Goal: Task Accomplishment & Management: Manage account settings

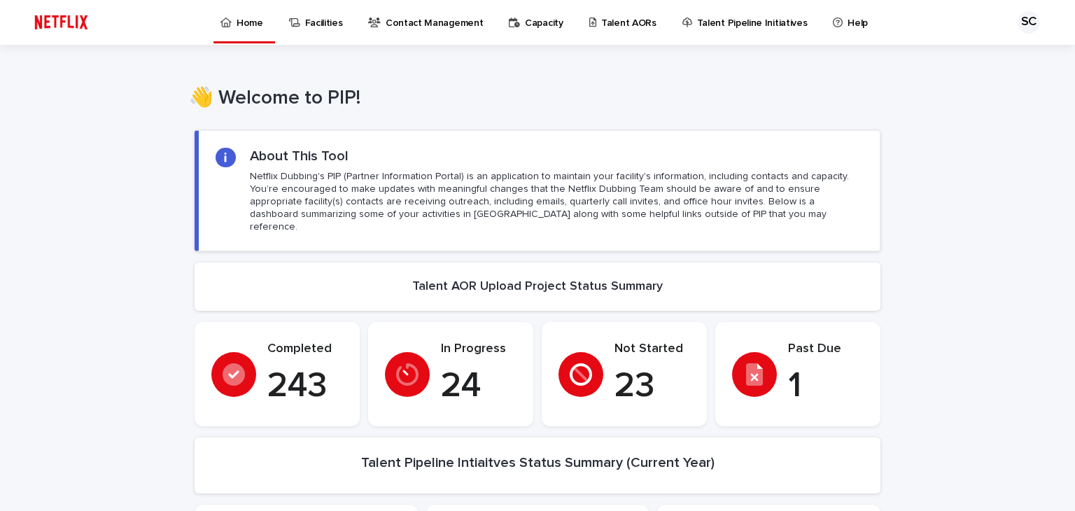
click at [602, 29] on p "Talent AORs" at bounding box center [628, 14] width 55 height 29
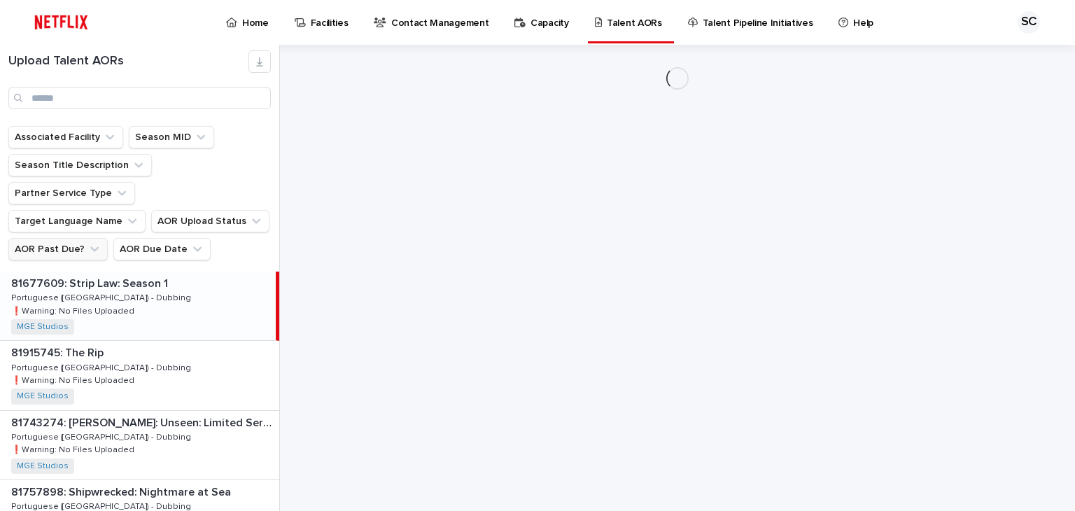
click at [43, 238] on button "AOR Past Due?" at bounding box center [57, 249] width 99 height 22
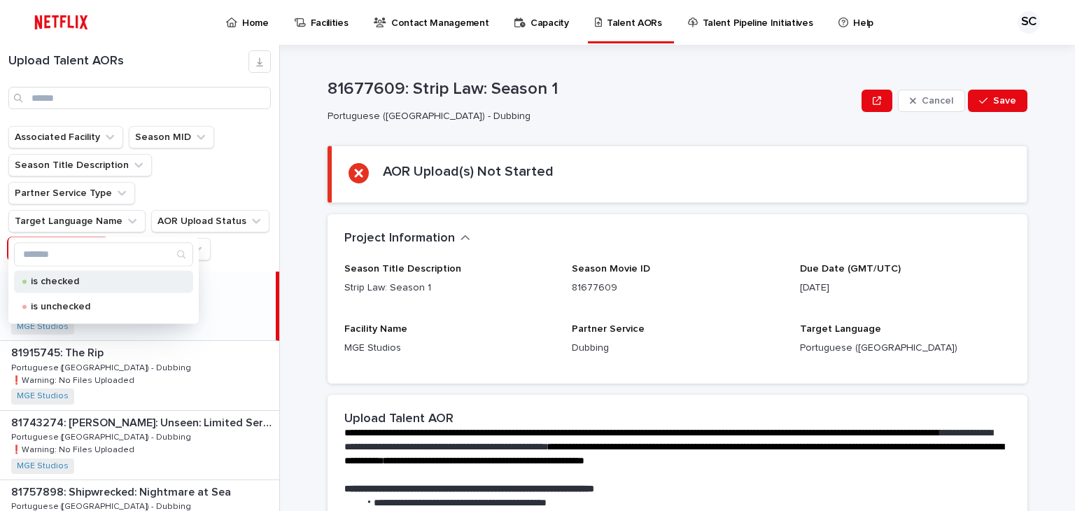
click at [54, 283] on p "is checked" at bounding box center [101, 281] width 140 height 10
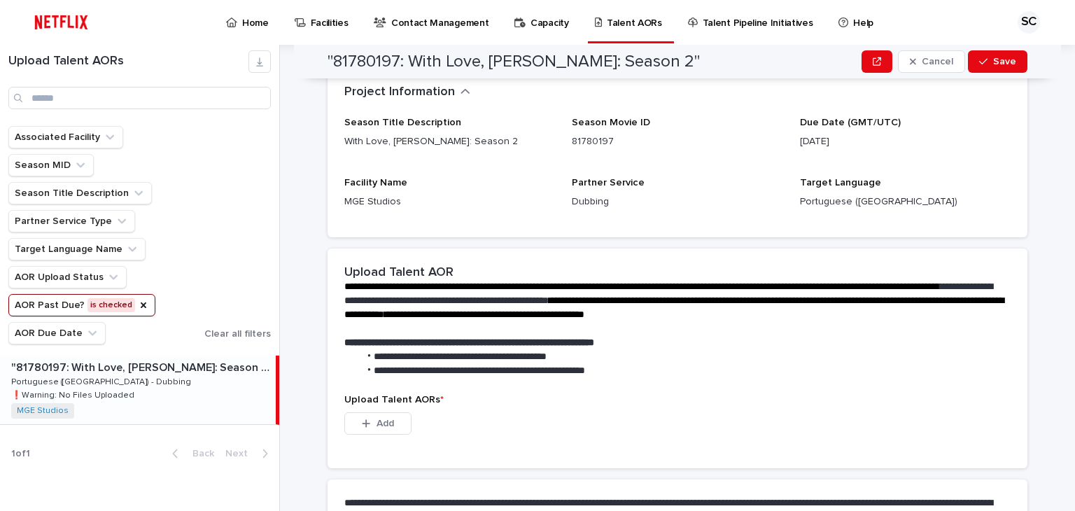
scroll to position [256, 0]
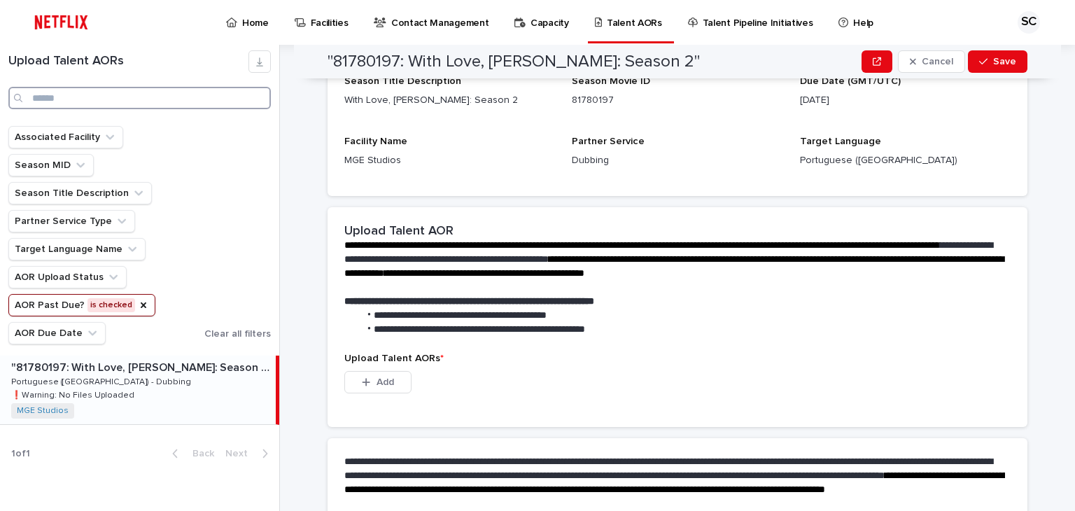
click at [66, 95] on input "Search" at bounding box center [139, 98] width 262 height 22
click at [138, 306] on icon "AOR Past Due?" at bounding box center [143, 304] width 11 height 11
click at [98, 90] on input "Search" at bounding box center [139, 98] width 262 height 22
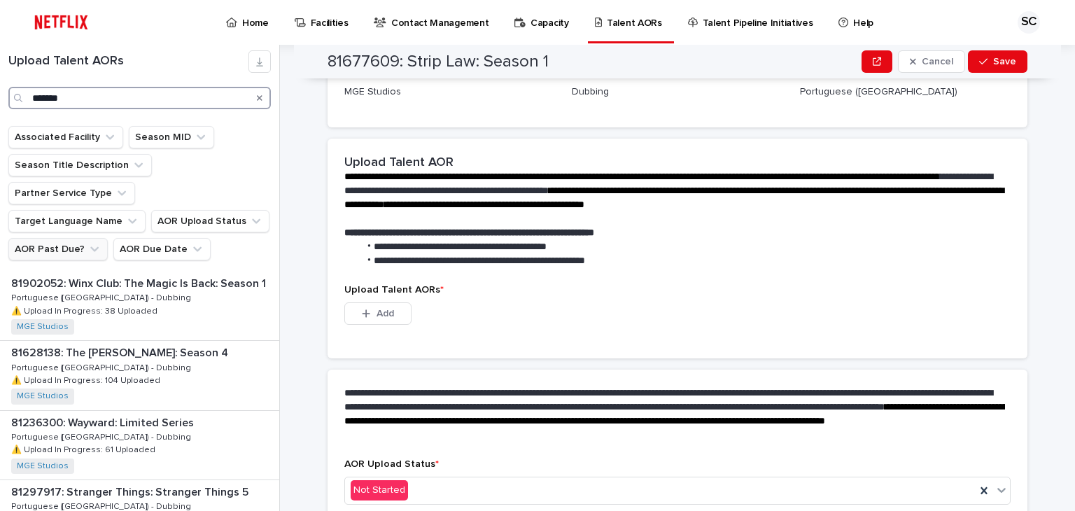
type input "*******"
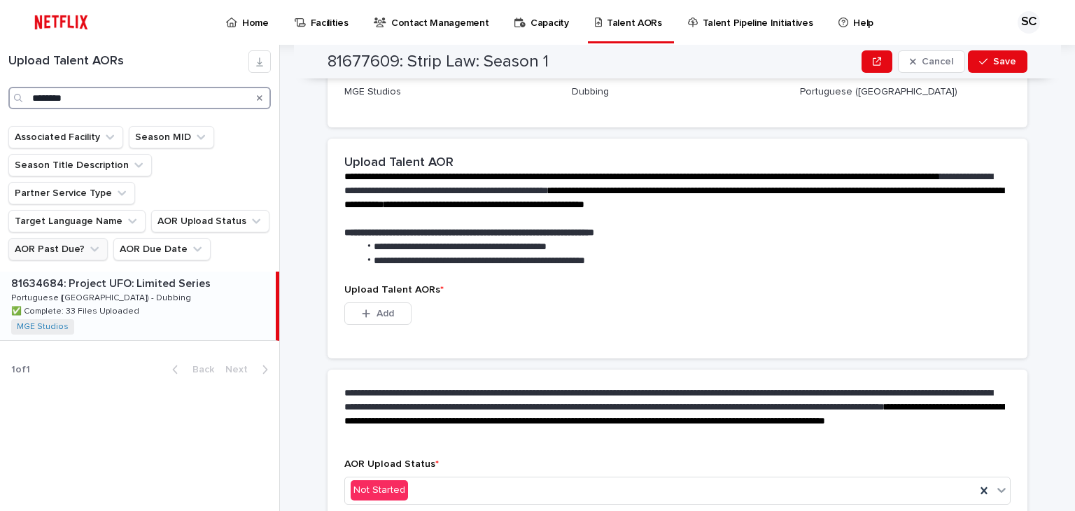
click at [98, 90] on input "*******" at bounding box center [139, 98] width 262 height 22
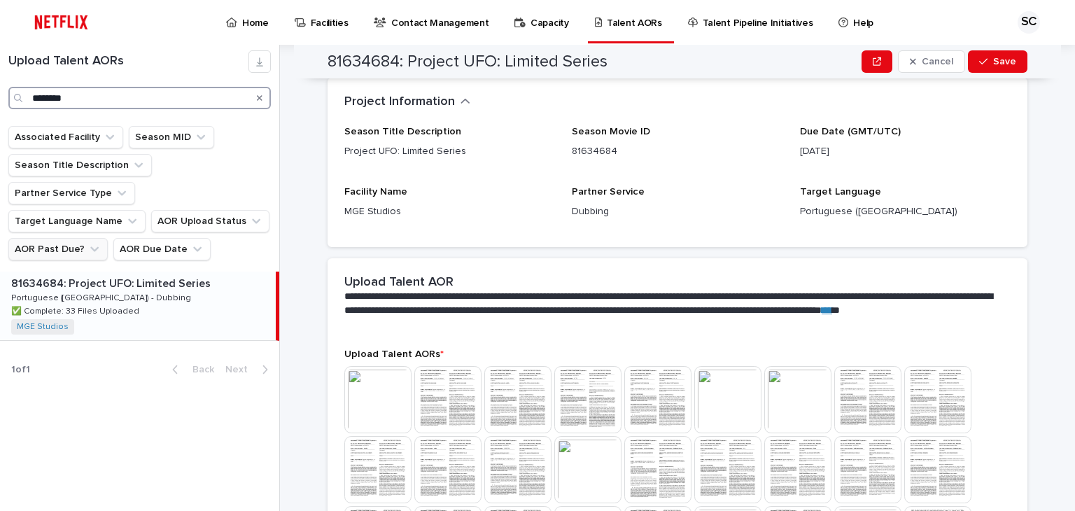
drag, startPoint x: 50, startPoint y: 101, endPoint x: 0, endPoint y: 106, distance: 50.6
click at [0, 106] on div "Upload Talent AORs *******" at bounding box center [139, 79] width 279 height 59
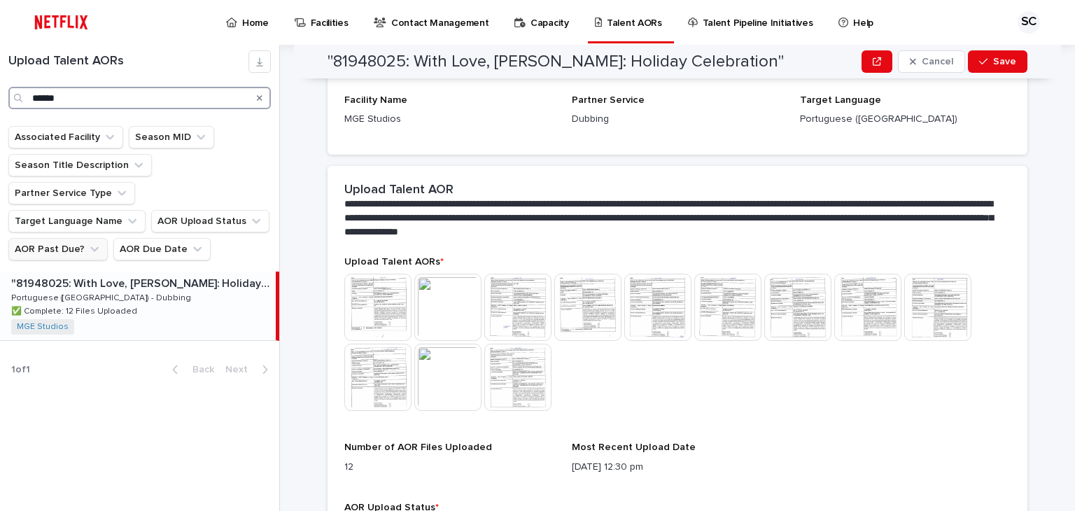
type input "******"
click at [126, 274] on p ""81948025: With Love, [PERSON_NAME]: Holiday Celebration"" at bounding box center [142, 282] width 262 height 16
click at [260, 99] on icon "Search" at bounding box center [260, 98] width 6 height 8
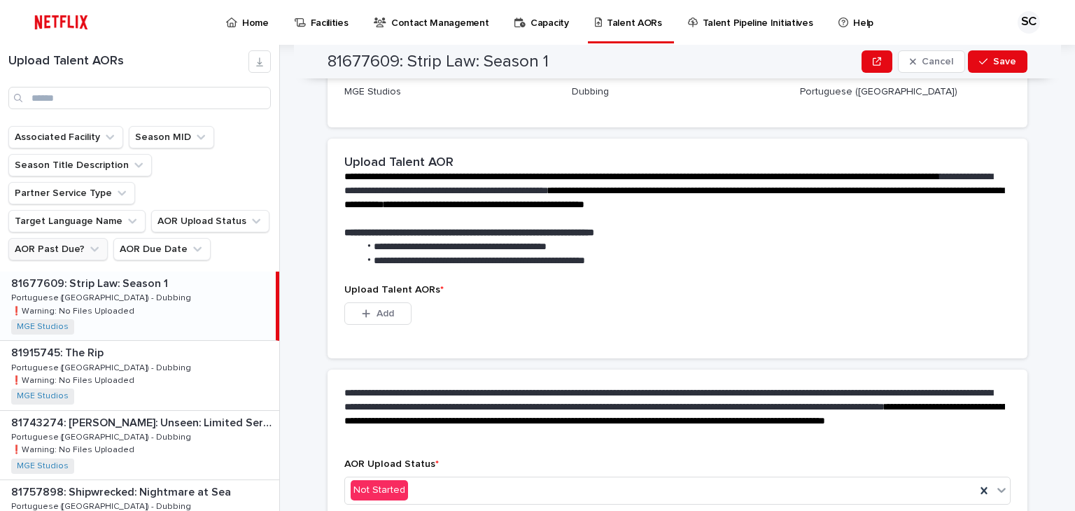
click at [79, 238] on button "AOR Past Due?" at bounding box center [57, 249] width 99 height 22
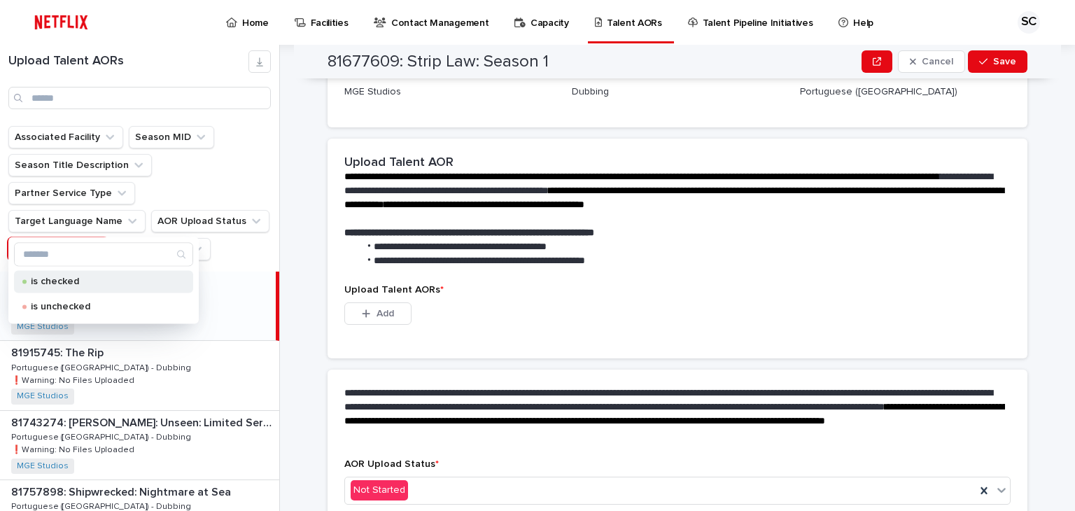
click at [75, 282] on p "is checked" at bounding box center [101, 281] width 140 height 10
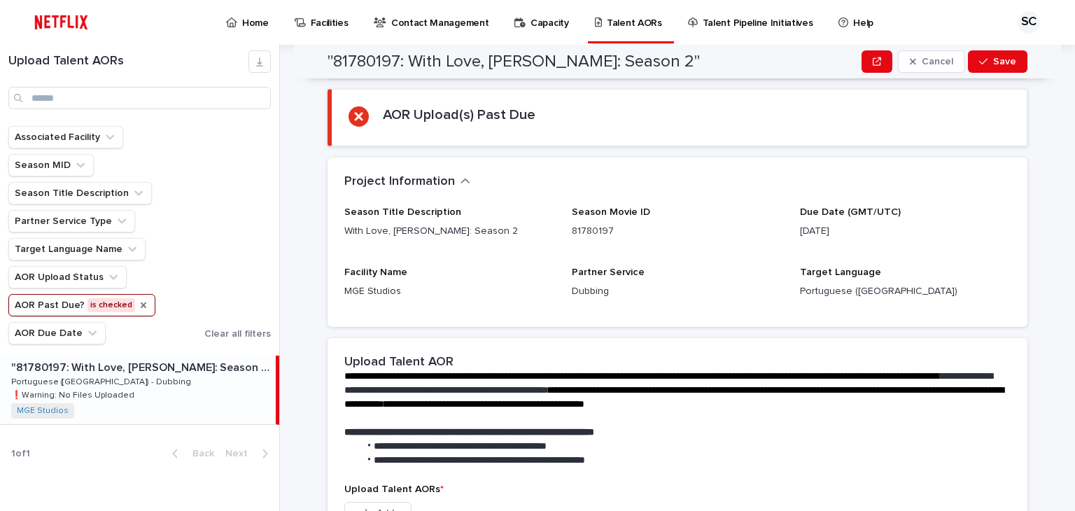
scroll to position [46, 0]
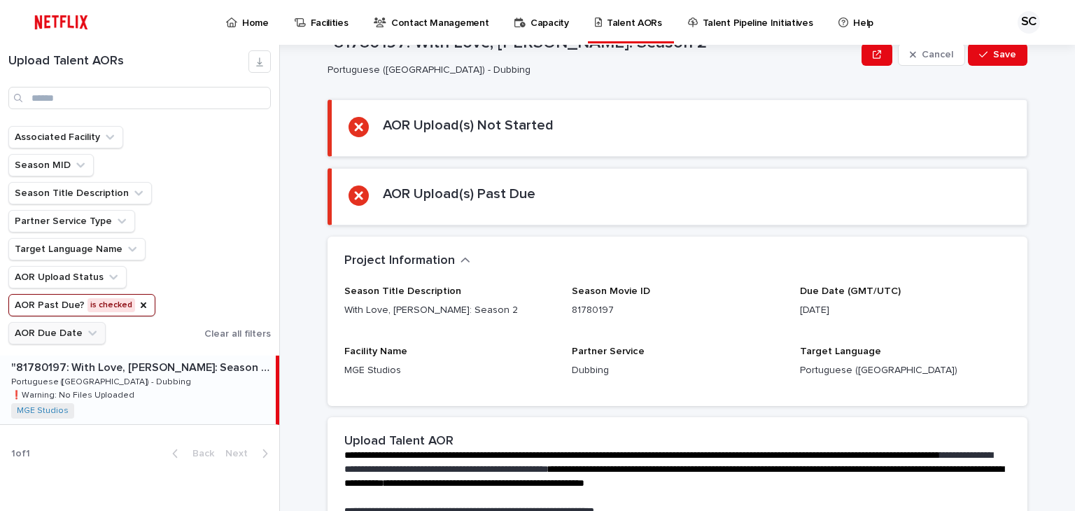
click at [138, 301] on icon "AOR Past Due?" at bounding box center [143, 304] width 11 height 11
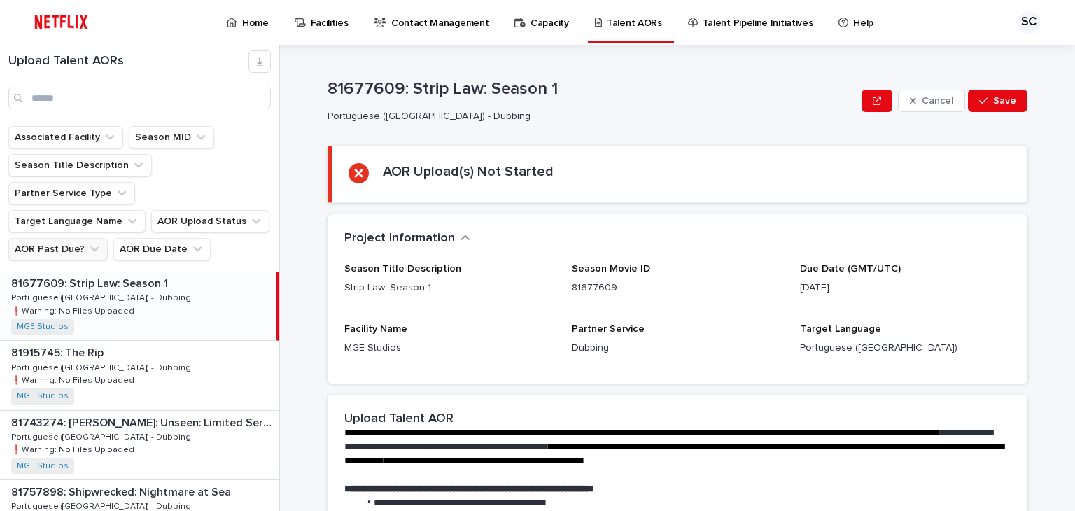
click at [77, 238] on button "AOR Past Due?" at bounding box center [57, 249] width 99 height 22
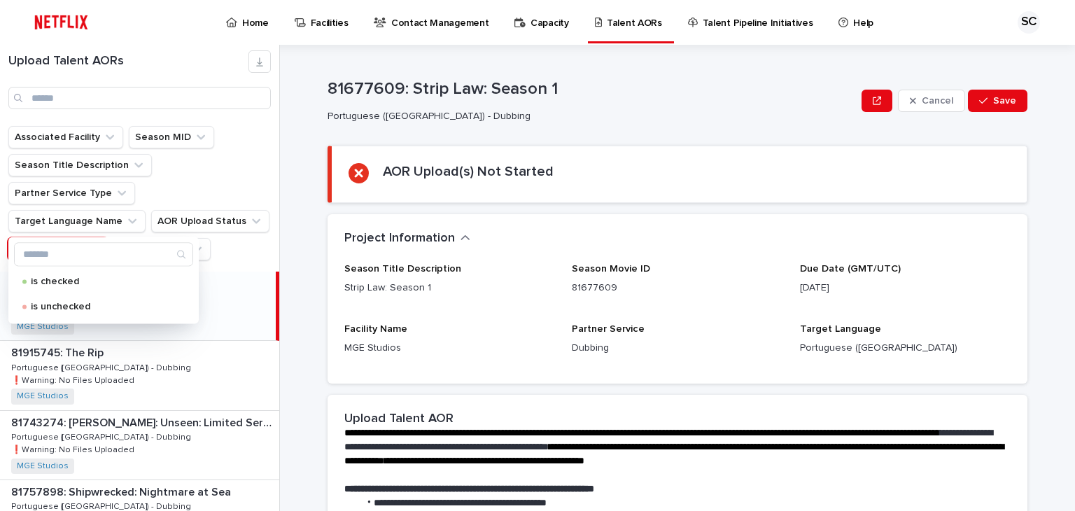
click at [77, 238] on button "AOR Past Due?" at bounding box center [57, 249] width 99 height 22
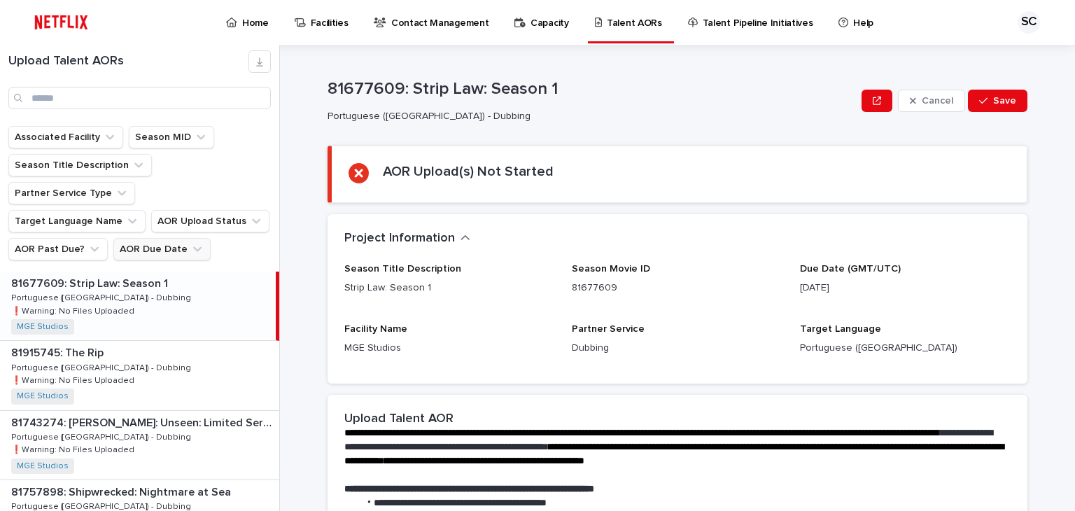
click at [169, 238] on button "AOR Due Date" at bounding box center [161, 249] width 97 height 22
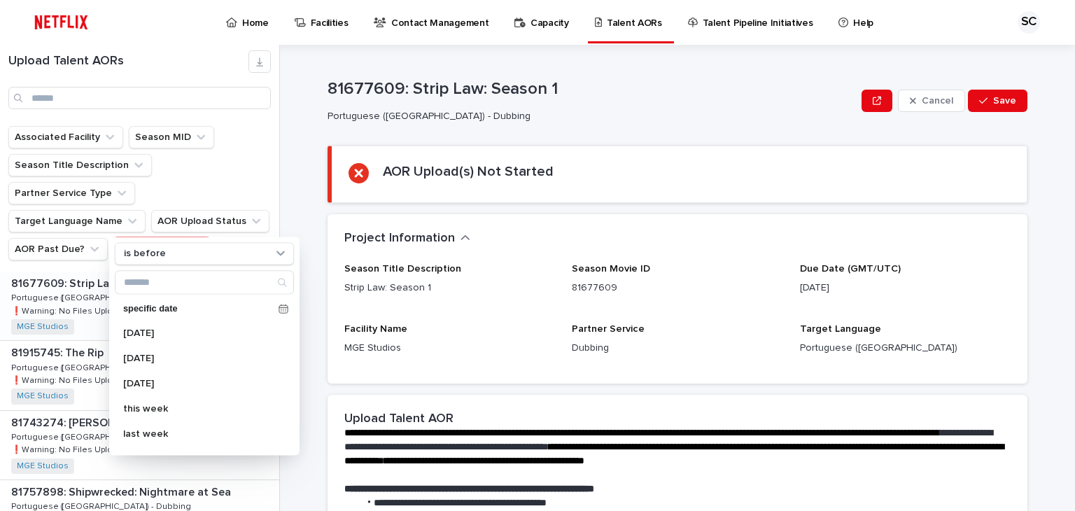
click at [169, 238] on button "AOR Due Date" at bounding box center [161, 249] width 97 height 22
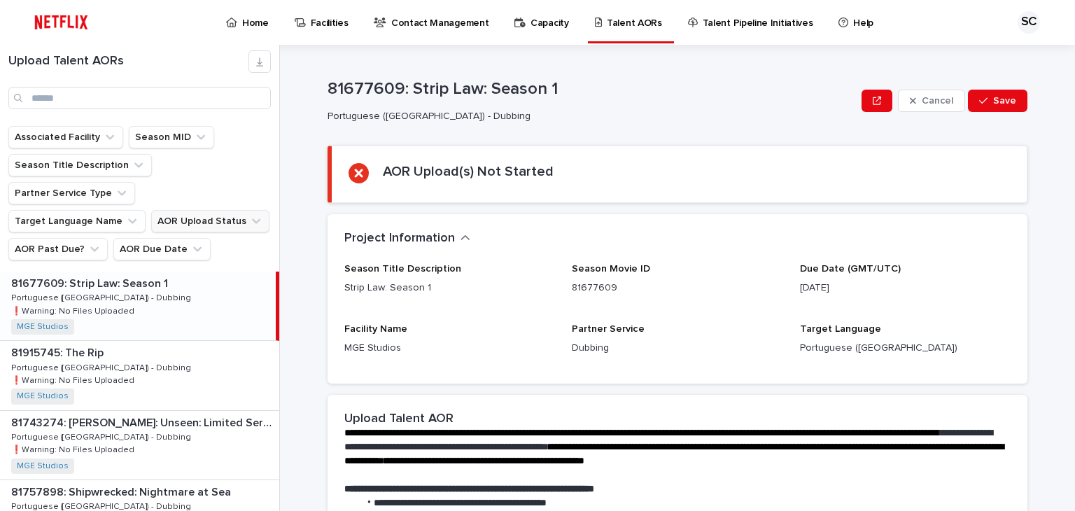
click at [194, 210] on button "AOR Upload Status" at bounding box center [210, 221] width 118 height 22
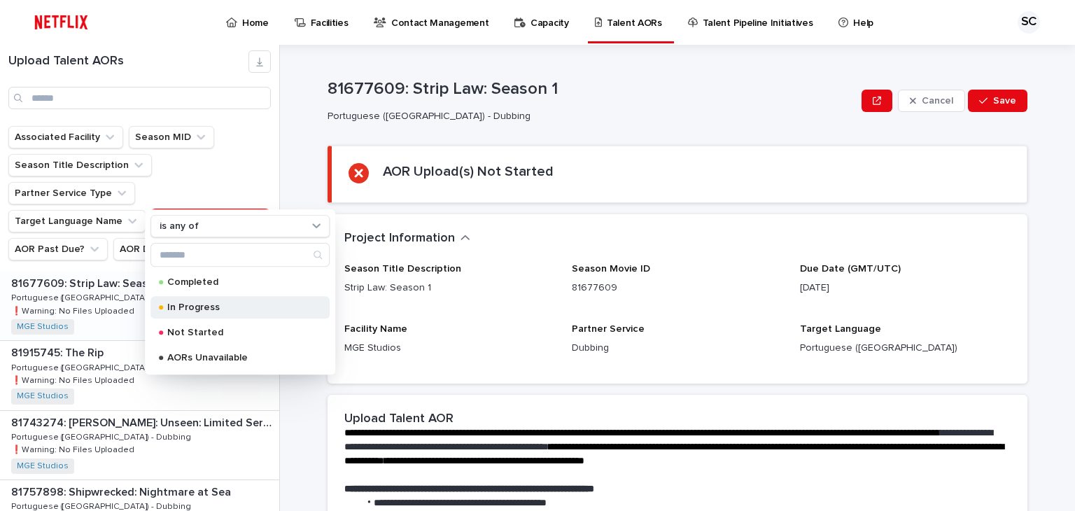
click at [211, 302] on p "In Progress" at bounding box center [237, 307] width 140 height 10
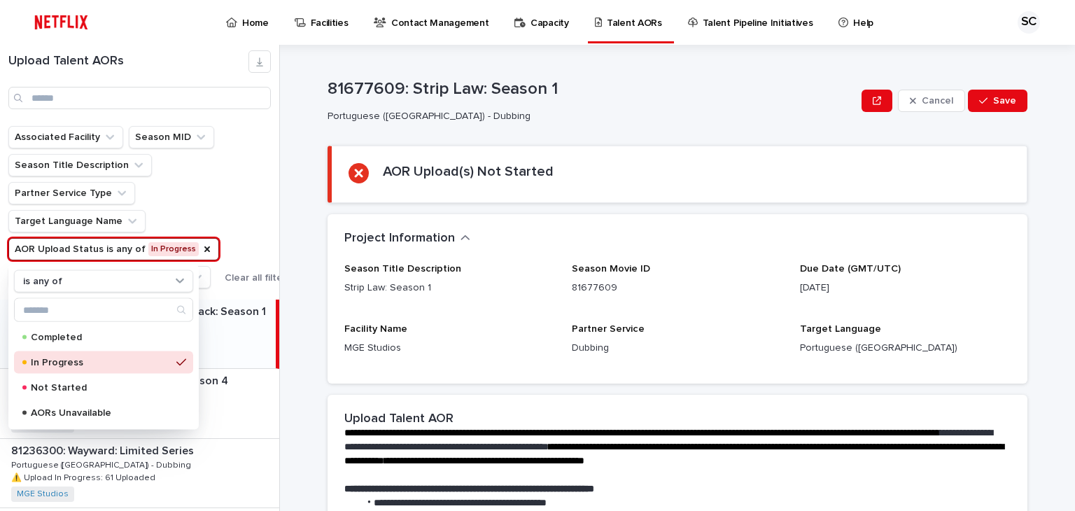
click at [238, 204] on div "Associated Facility Season MID Season Title Description Partner Service Type Ta…" at bounding box center [149, 207] width 283 height 162
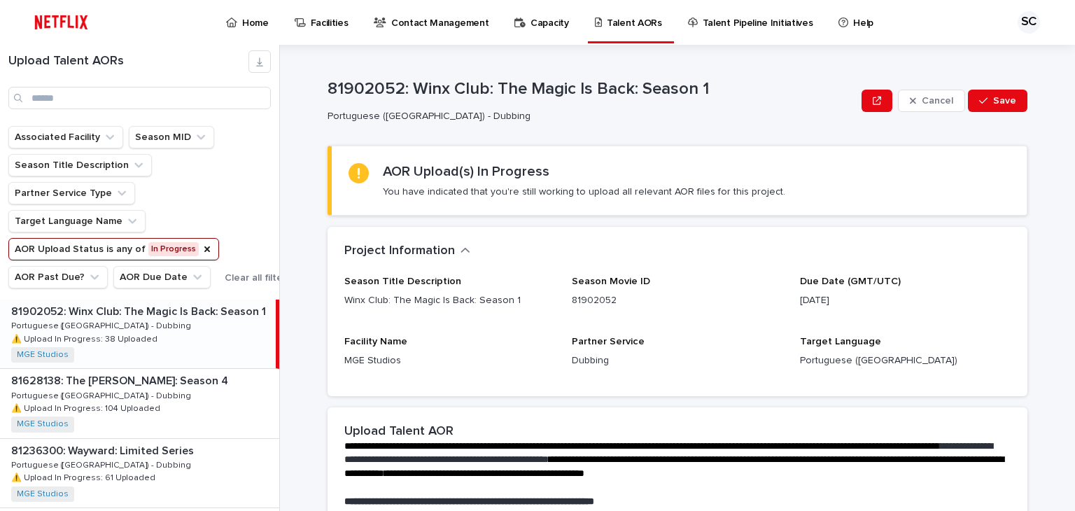
click at [190, 250] on button "AOR Upload Status is any of In Progress" at bounding box center [113, 249] width 211 height 22
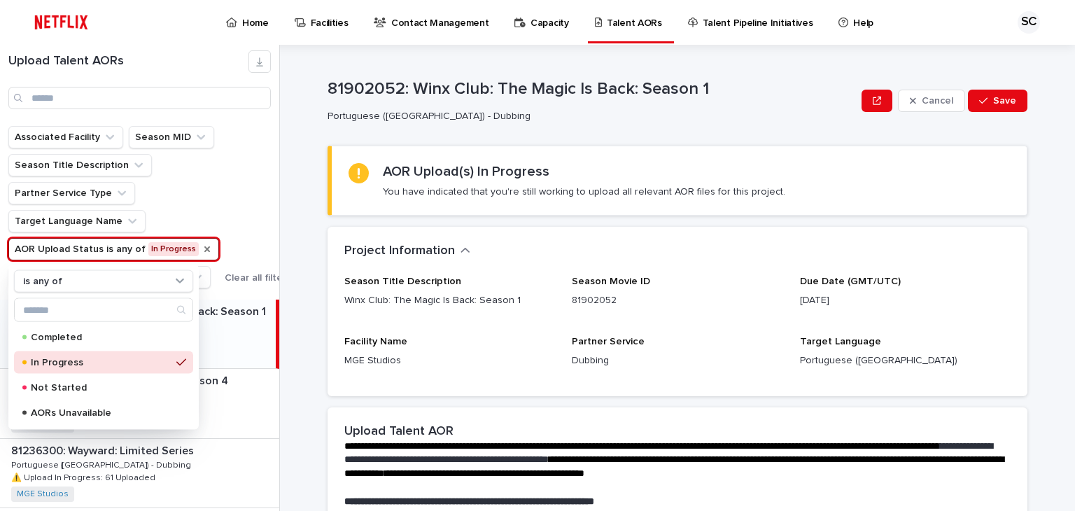
click at [201, 250] on icon "AOR Upload Status" at bounding box center [206, 248] width 11 height 11
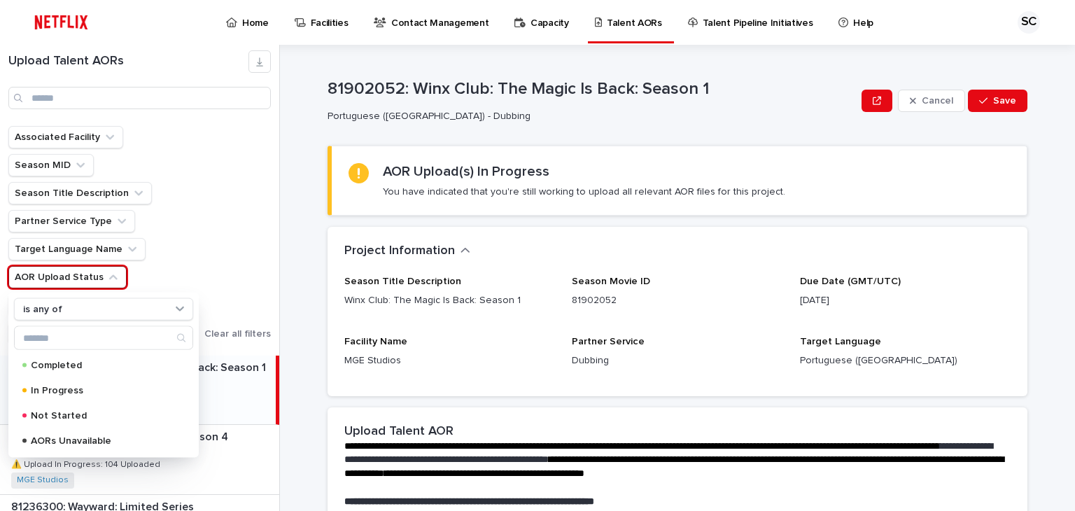
click at [127, 266] on button "AOR Upload Status" at bounding box center [67, 277] width 118 height 22
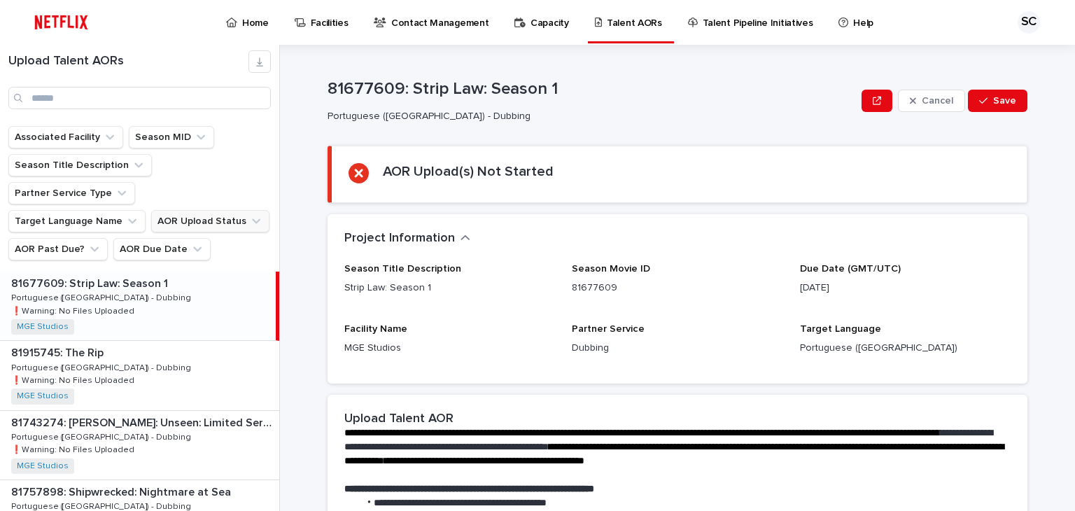
click at [216, 210] on button "AOR Upload Status" at bounding box center [210, 221] width 118 height 22
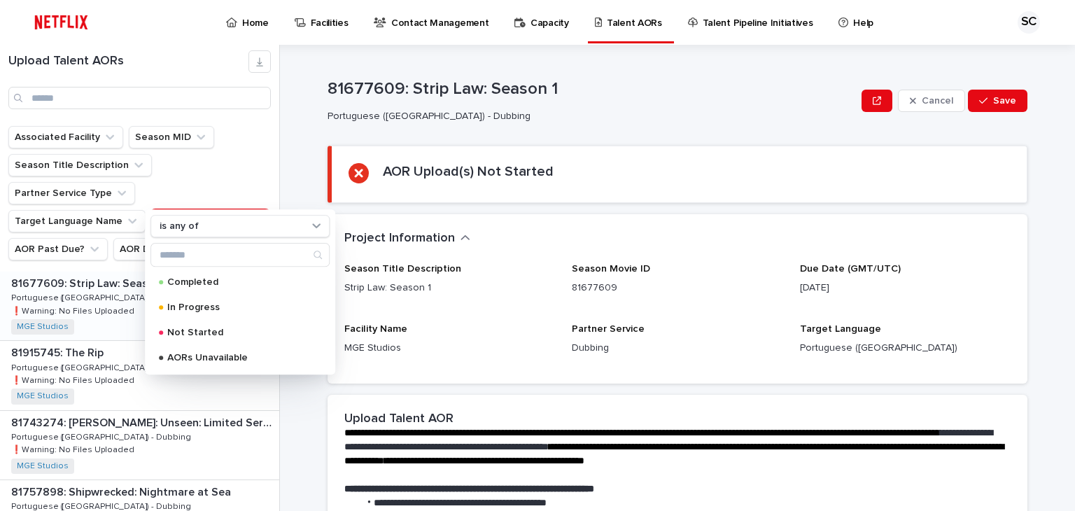
click at [275, 118] on div "Upload Talent AORs" at bounding box center [139, 85] width 279 height 81
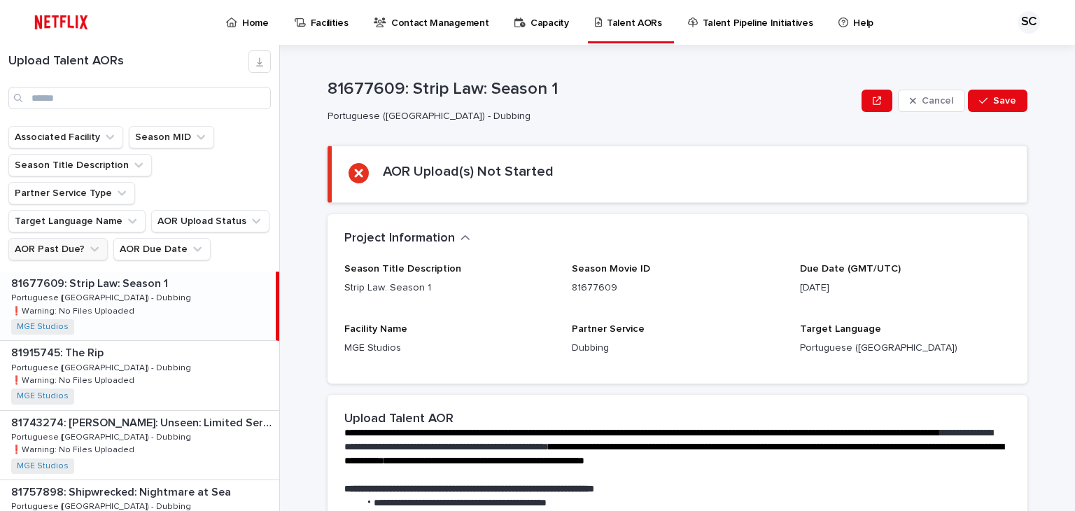
click at [67, 238] on button "AOR Past Due?" at bounding box center [57, 249] width 99 height 22
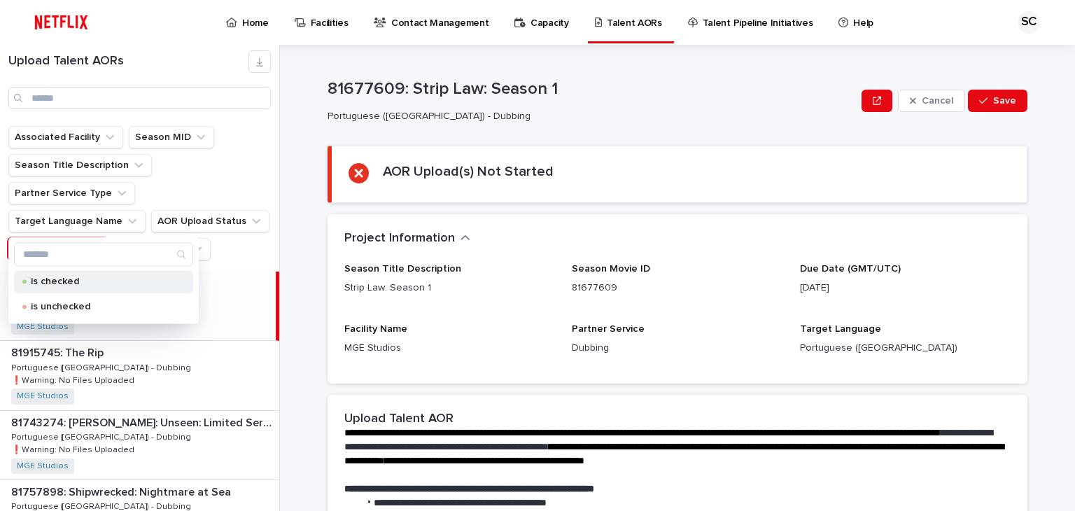
click at [66, 279] on p "is checked" at bounding box center [101, 281] width 140 height 10
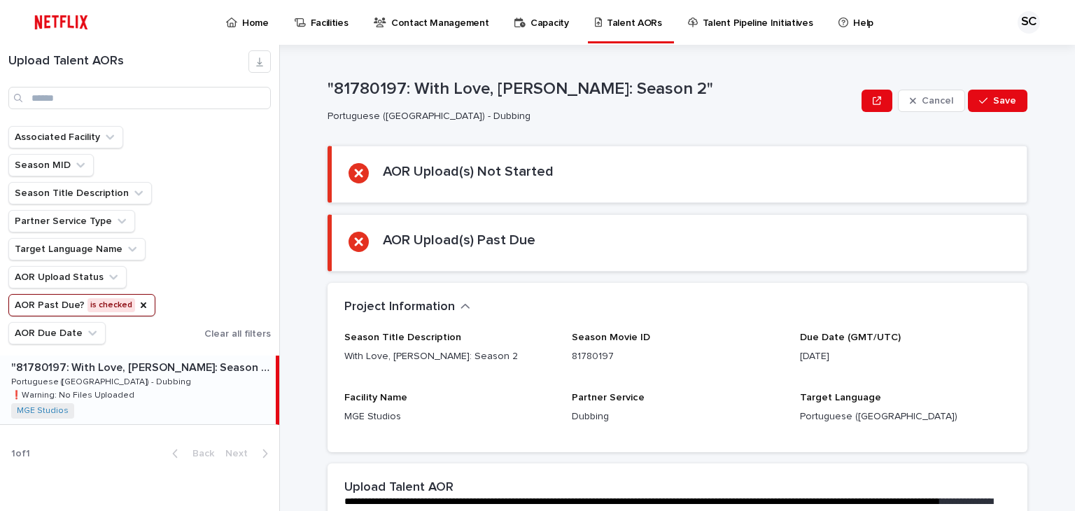
click at [238, 18] on div "Home" at bounding box center [250, 14] width 50 height 29
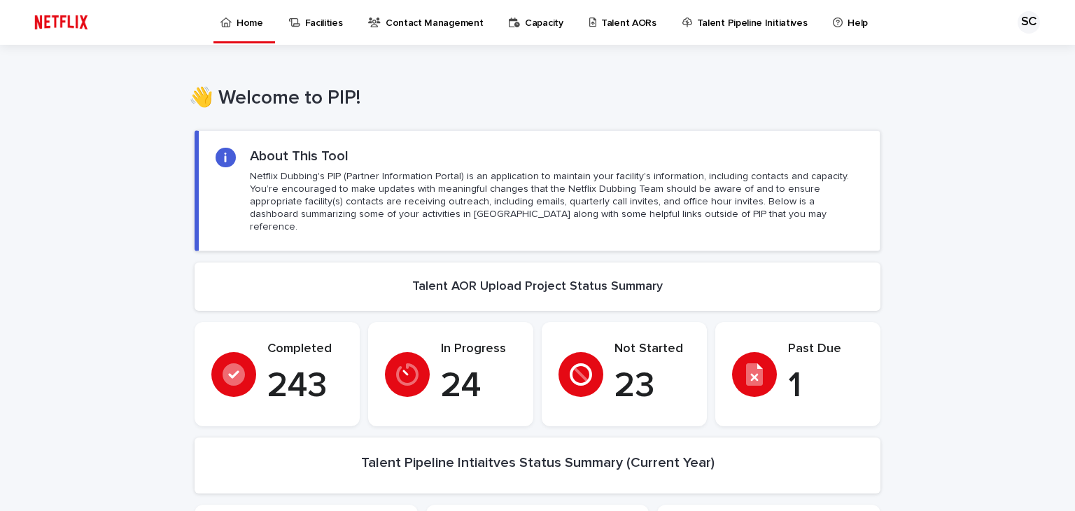
click at [630, 20] on p "Talent AORs" at bounding box center [628, 14] width 55 height 29
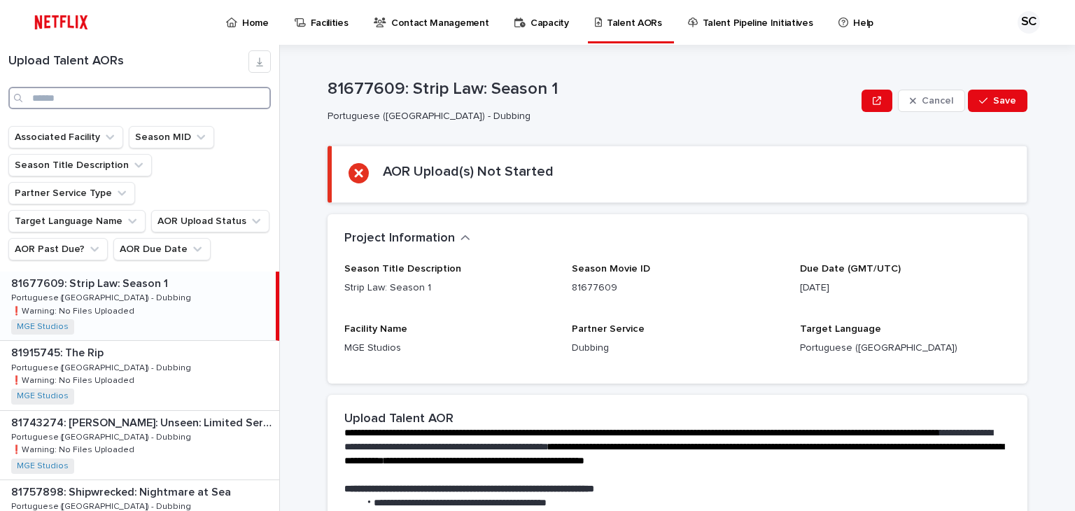
click at [109, 100] on input "Search" at bounding box center [139, 98] width 262 height 22
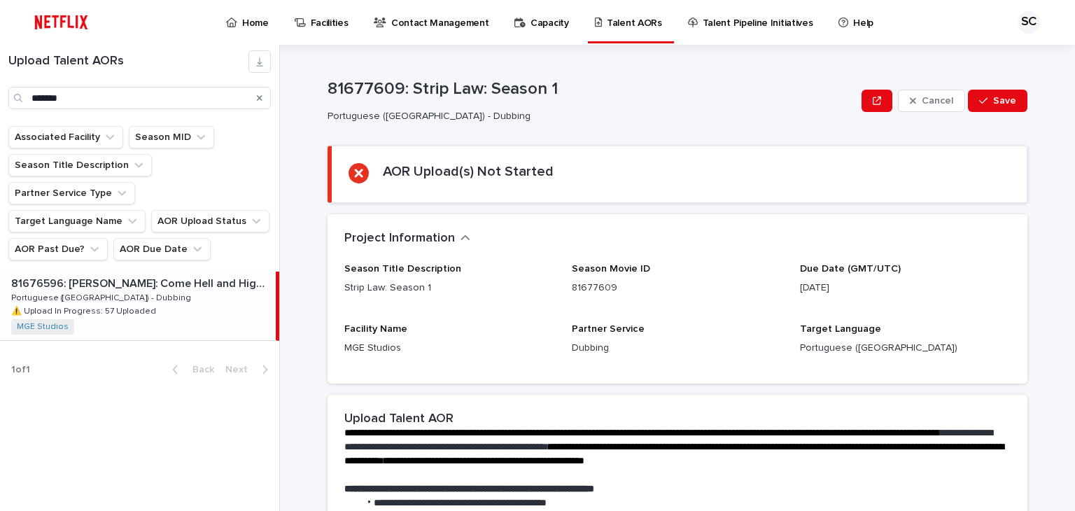
click at [123, 274] on p "81676596: [PERSON_NAME]: Come Hell and High Water: Season 1" at bounding box center [142, 282] width 262 height 16
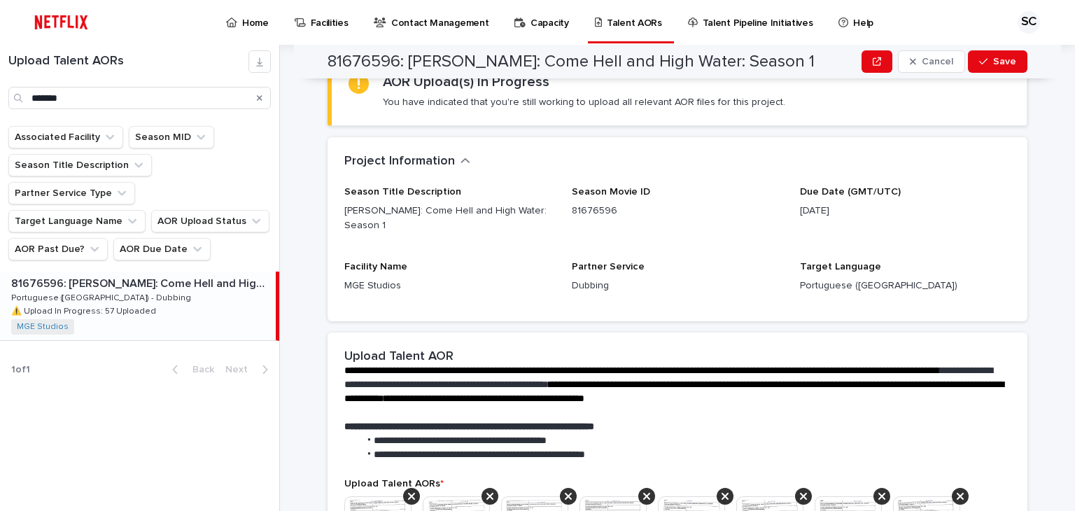
scroll to position [70, 0]
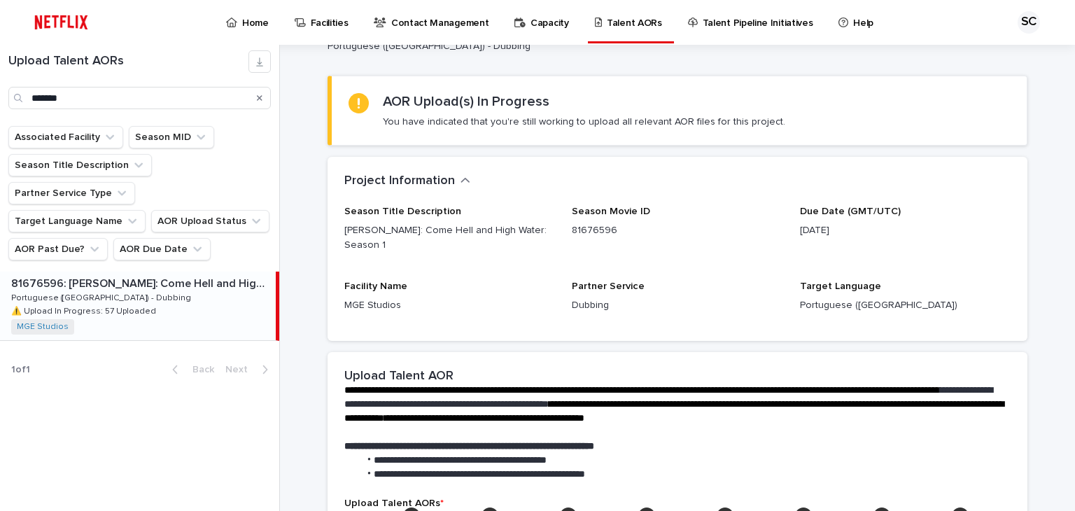
drag, startPoint x: 848, startPoint y: 234, endPoint x: 800, endPoint y: 234, distance: 47.6
click at [775, 230] on div "Season Title Description [PERSON_NAME]: Come Hell and High Water: Season 1 Seas…" at bounding box center [677, 265] width 666 height 118
click at [818, 234] on p "[DATE]" at bounding box center [905, 230] width 211 height 15
drag, startPoint x: 76, startPoint y: 96, endPoint x: 0, endPoint y: 90, distance: 75.8
click at [0, 90] on div "Upload Talent AORs *******" at bounding box center [139, 79] width 279 height 59
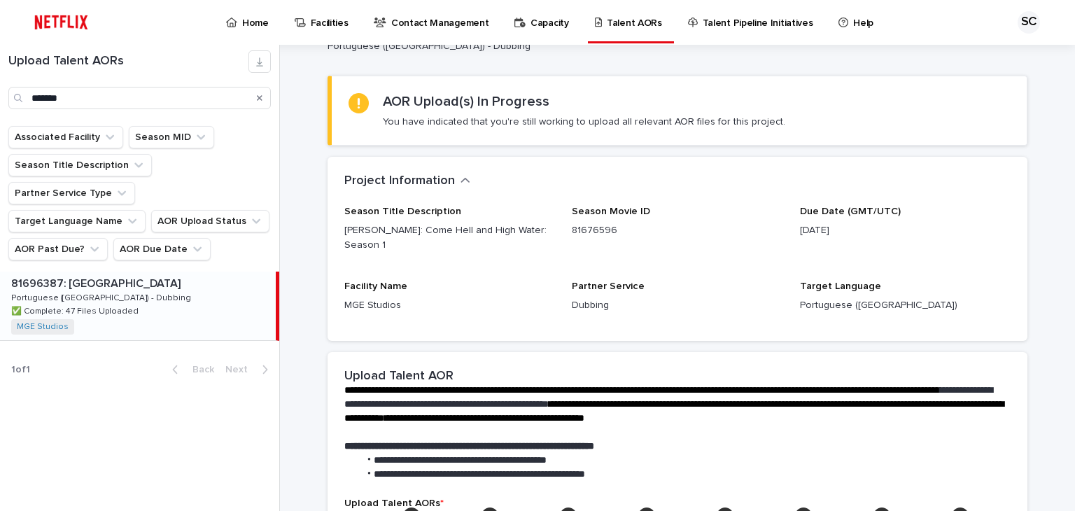
click at [125, 273] on div "81696387: Kontrabida Academy 81696387: Kontrabida Academy Portuguese ([GEOGRAPH…" at bounding box center [138, 305] width 276 height 69
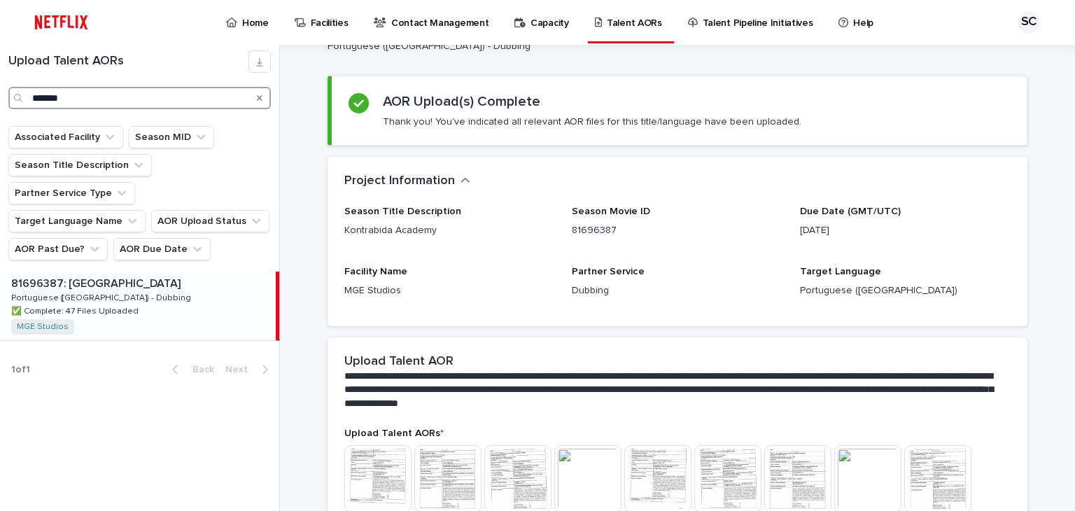
drag, startPoint x: 136, startPoint y: 101, endPoint x: 0, endPoint y: 104, distance: 135.7
click at [0, 104] on div "Upload Talent AORs *******" at bounding box center [139, 79] width 279 height 59
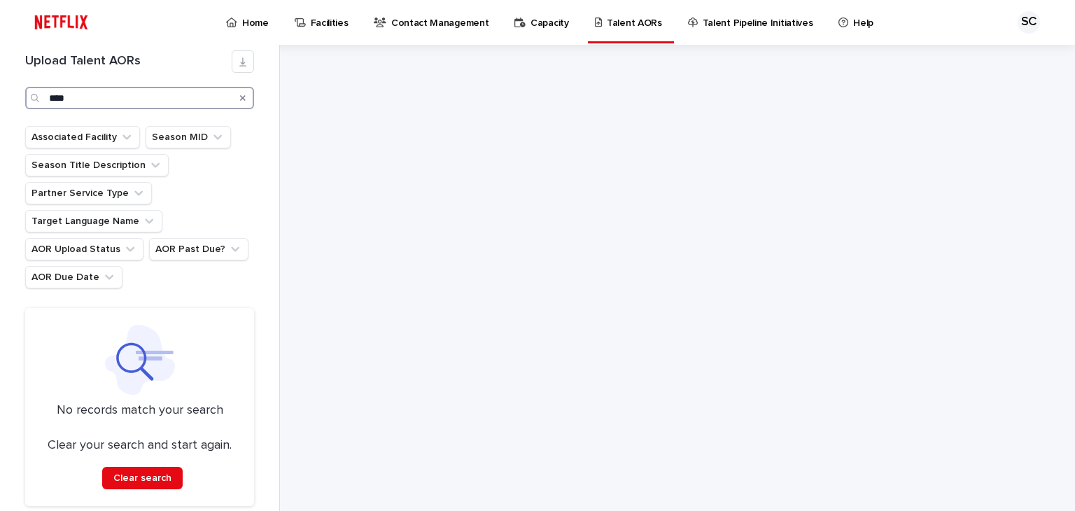
scroll to position [17, 0]
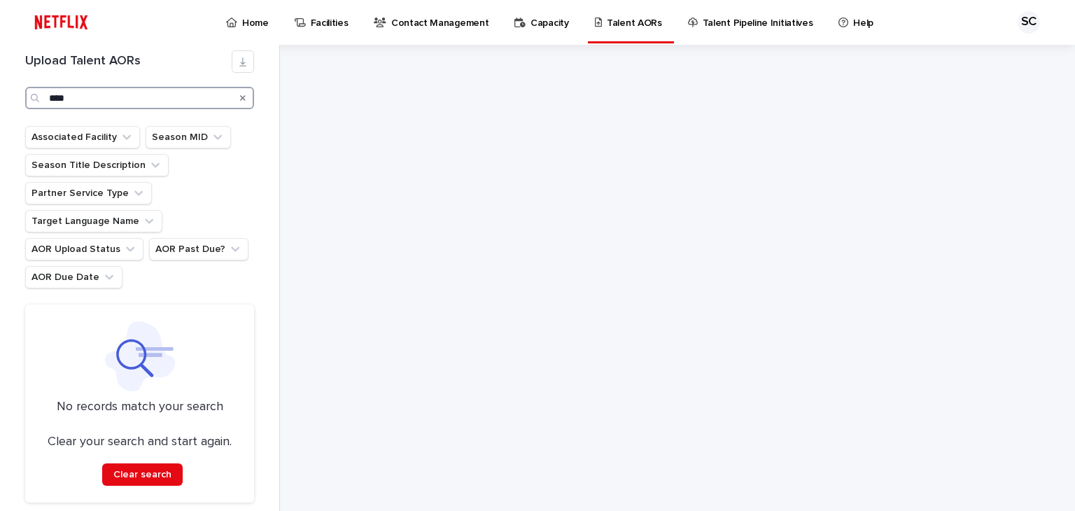
drag, startPoint x: 78, startPoint y: 99, endPoint x: 0, endPoint y: 96, distance: 77.7
click at [0, 97] on div "Upload Talent AORs **** Associated Facility Season MID Season Title Description…" at bounding box center [140, 278] width 280 height 466
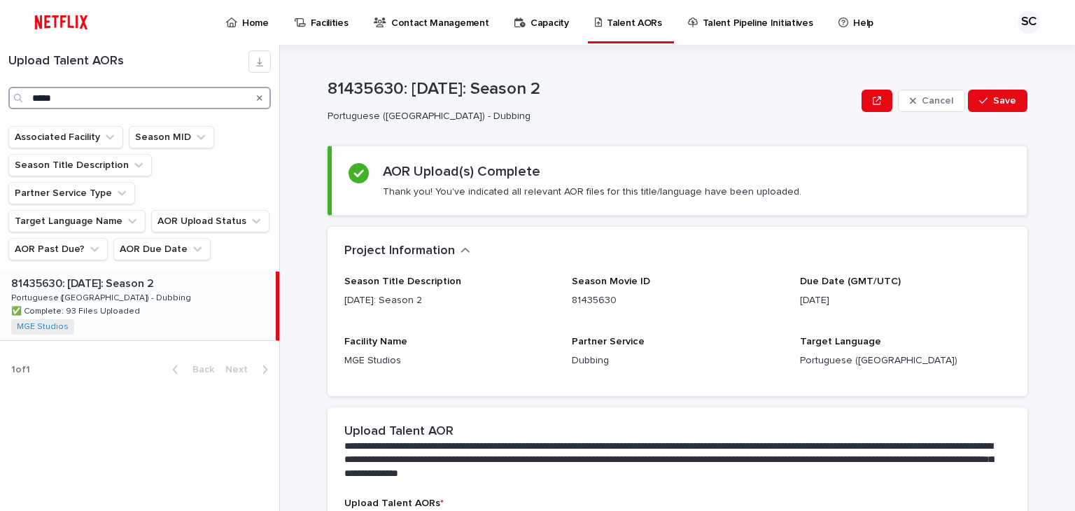
drag, startPoint x: 49, startPoint y: 101, endPoint x: 0, endPoint y: 105, distance: 49.1
click at [0, 105] on div "Upload Talent AORs *****" at bounding box center [139, 79] width 279 height 59
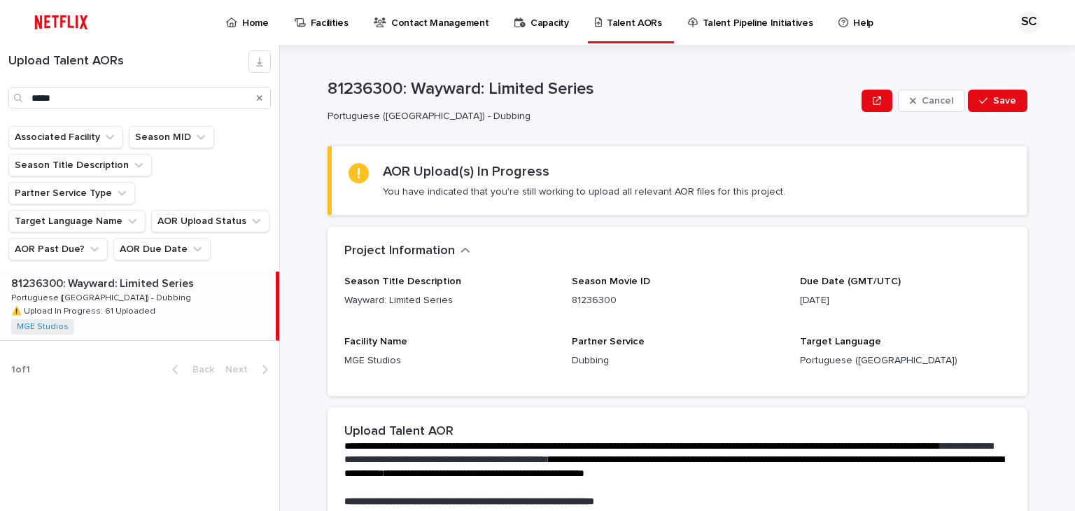
click at [167, 280] on div "81236300: Wayward: Limited Series 81236300: Wayward: Limited Series Portuguese …" at bounding box center [138, 305] width 276 height 69
drag, startPoint x: 78, startPoint y: 97, endPoint x: 43, endPoint y: 96, distance: 35.0
click at [43, 96] on input "*****" at bounding box center [139, 98] width 262 height 22
type input "*"
type input "****"
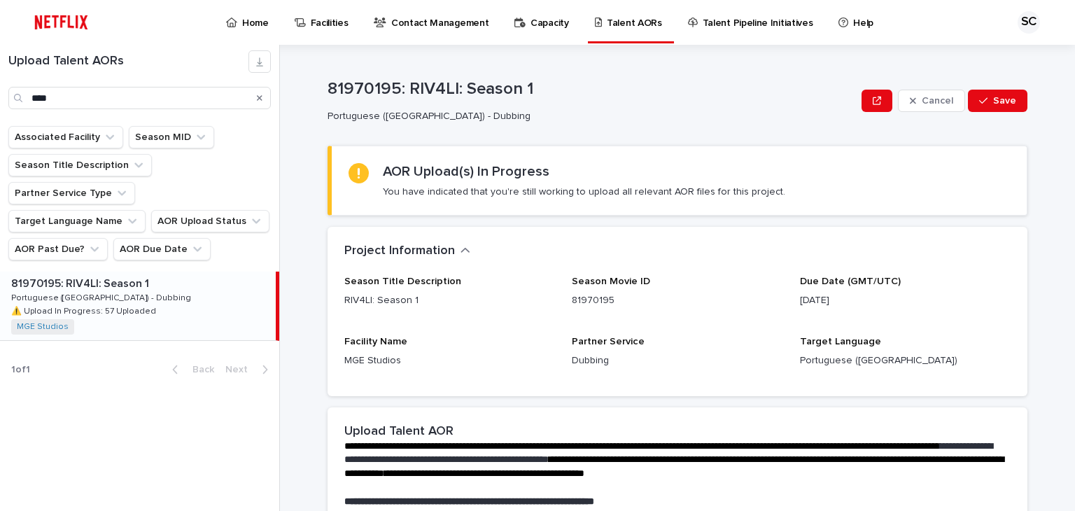
click at [133, 271] on div "81970195: RIV4LI: Season 1 81970195: RIV4LI: Season 1 Portuguese ([GEOGRAPHIC_D…" at bounding box center [138, 305] width 276 height 69
